Goal: Information Seeking & Learning: Find specific fact

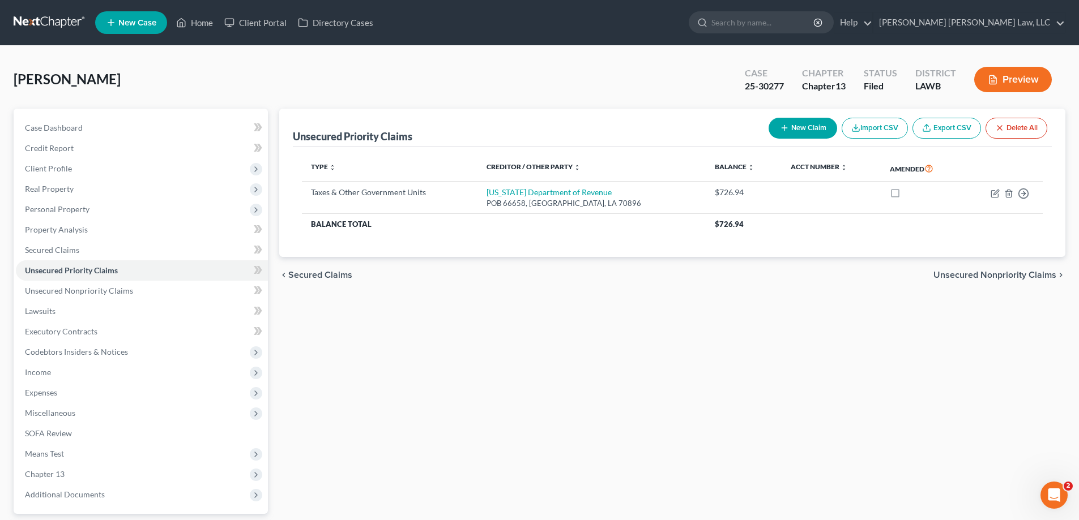
click at [815, 20] on input "search" at bounding box center [763, 22] width 104 height 21
type input "s"
click at [199, 25] on link "Home" at bounding box center [194, 22] width 48 height 20
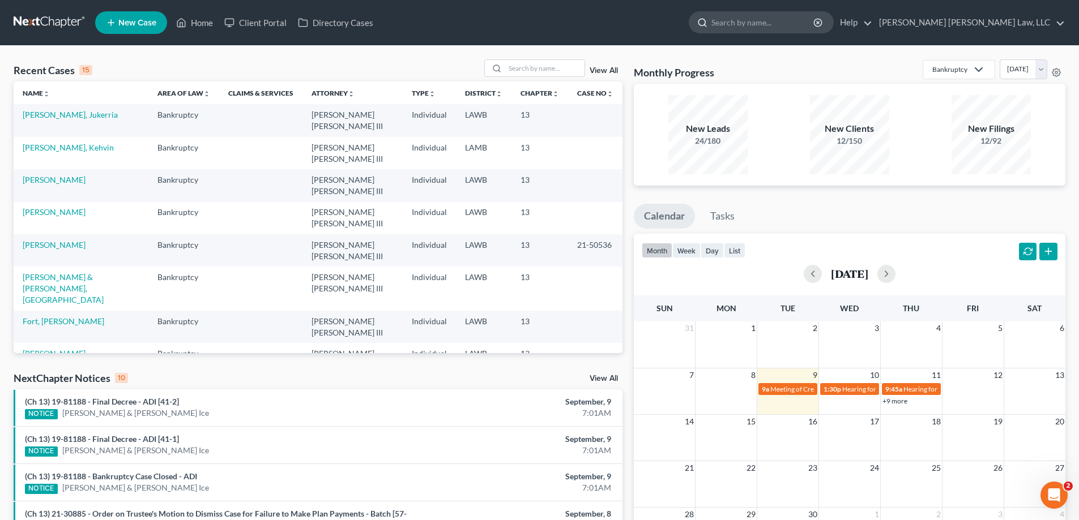
click at [802, 22] on input "search" at bounding box center [763, 22] width 104 height 21
type input "small business administration"
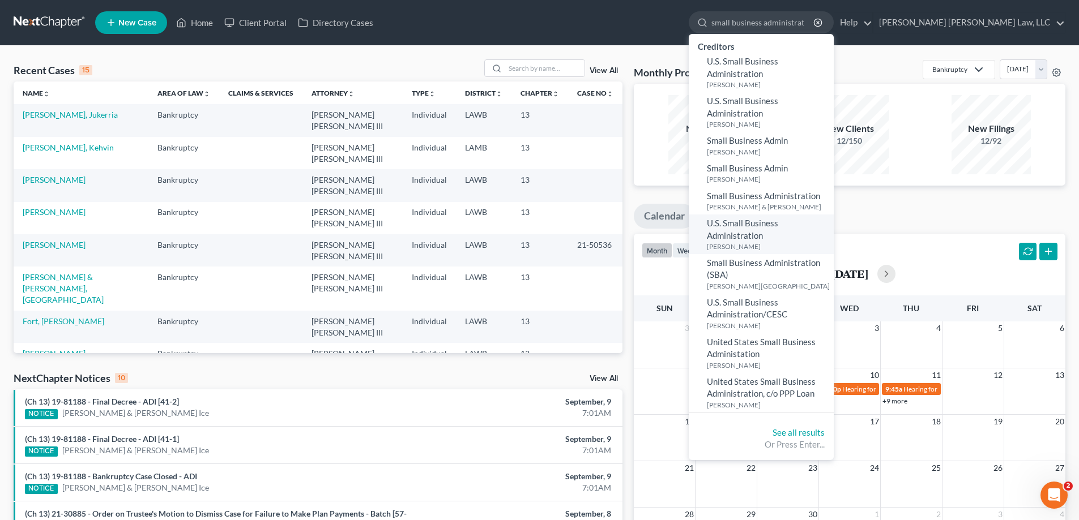
scroll to position [57, 0]
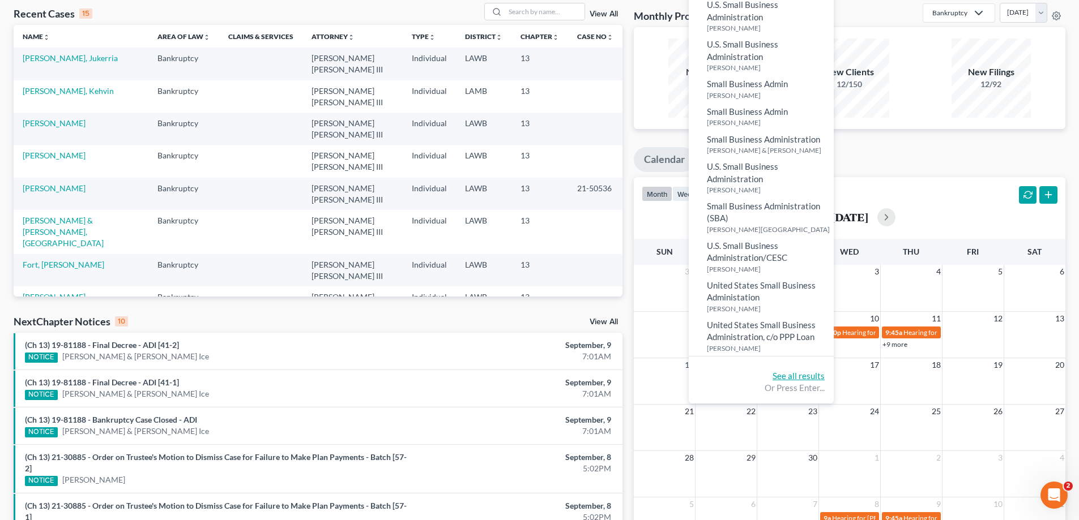
click at [825, 378] on link "See all results" at bounding box center [798, 376] width 52 height 10
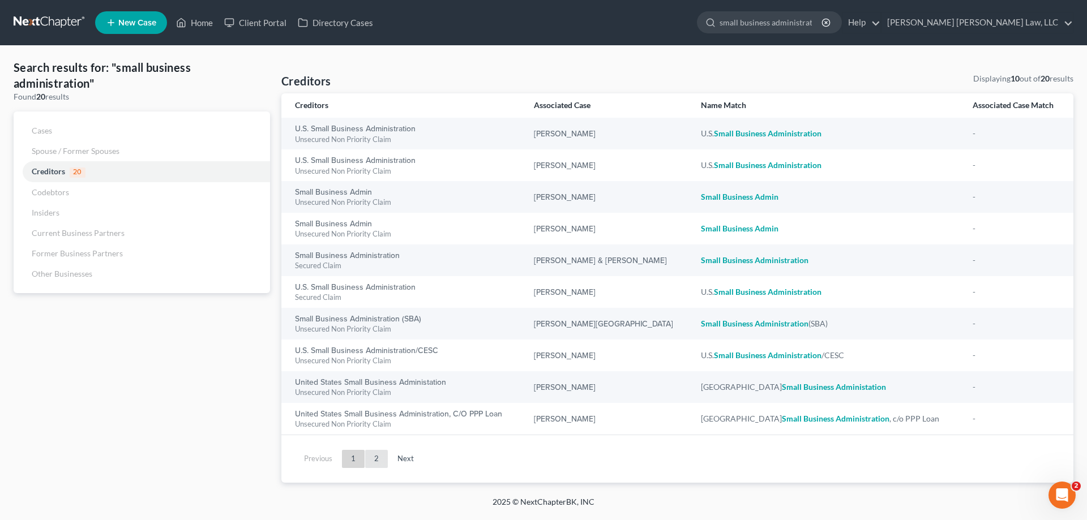
click at [375, 459] on link "2" at bounding box center [376, 459] width 23 height 18
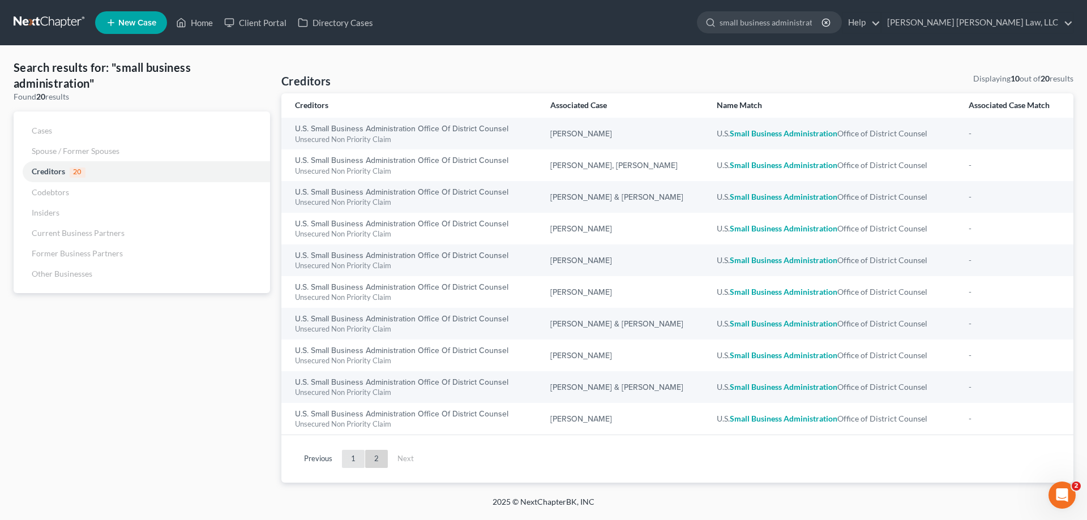
click at [357, 456] on link "1" at bounding box center [353, 459] width 23 height 18
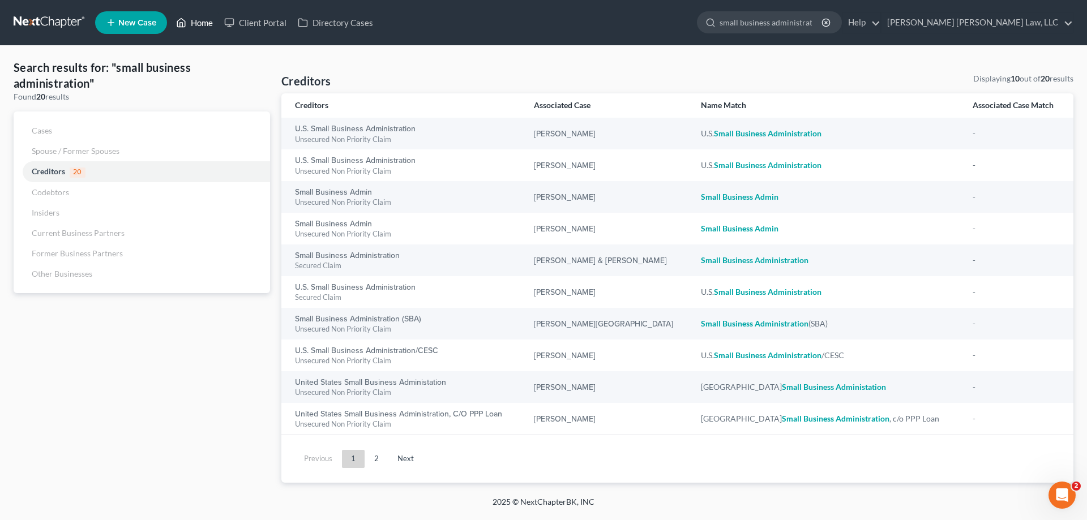
click at [197, 23] on link "Home" at bounding box center [194, 22] width 48 height 20
